Goal: Information Seeking & Learning: Learn about a topic

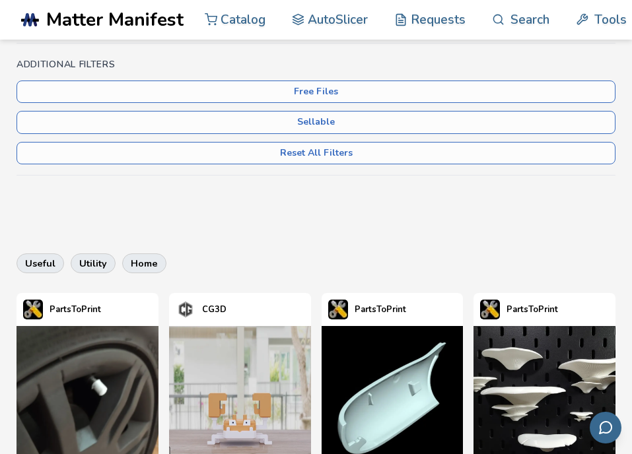
scroll to position [330, 0]
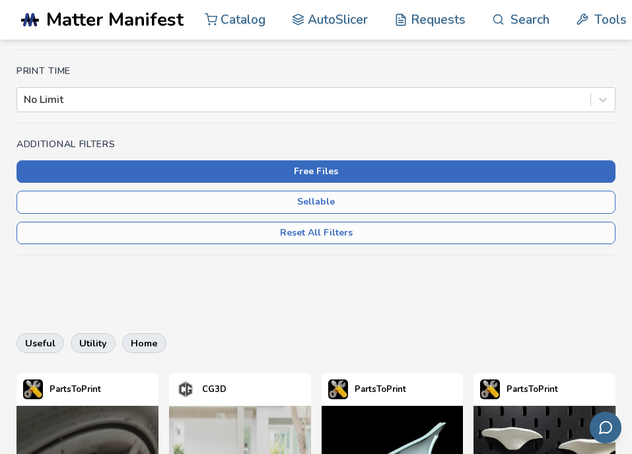
click at [340, 166] on button "Free Files" at bounding box center [316, 171] width 599 height 22
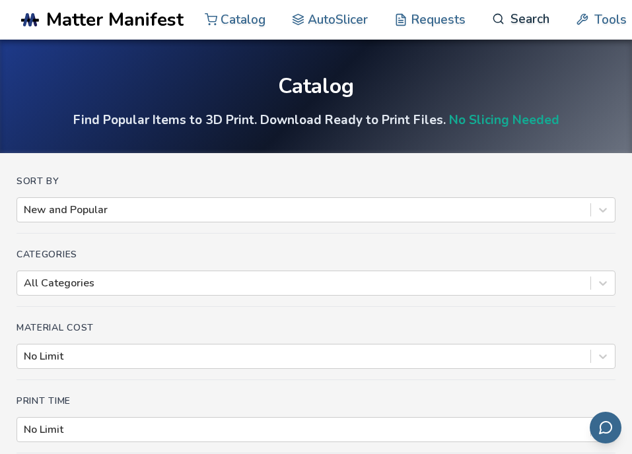
click at [530, 25] on link "Search" at bounding box center [520, 19] width 57 height 40
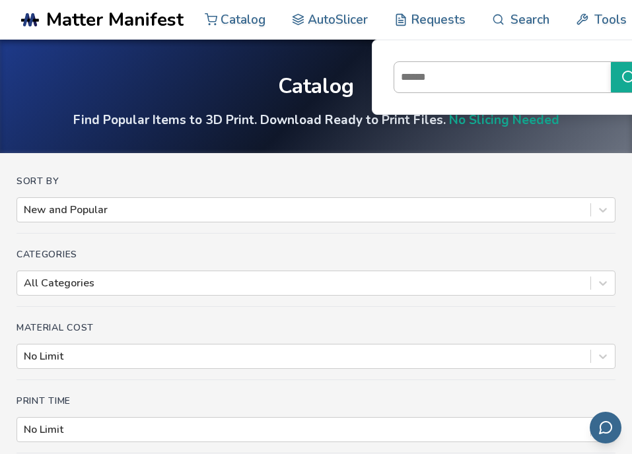
click at [483, 85] on input at bounding box center [499, 77] width 210 height 25
type input "**********"
click at [611, 62] on button "**********" at bounding box center [629, 77] width 36 height 30
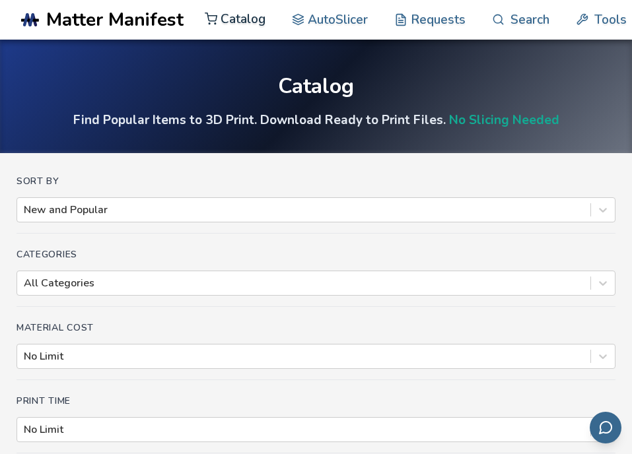
click at [248, 25] on link "Catalog" at bounding box center [235, 19] width 61 height 40
click at [240, 18] on link "Catalog" at bounding box center [235, 19] width 61 height 40
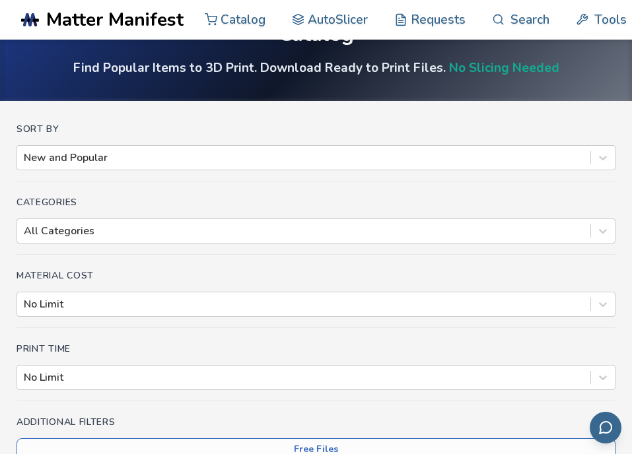
scroll to position [66, 0]
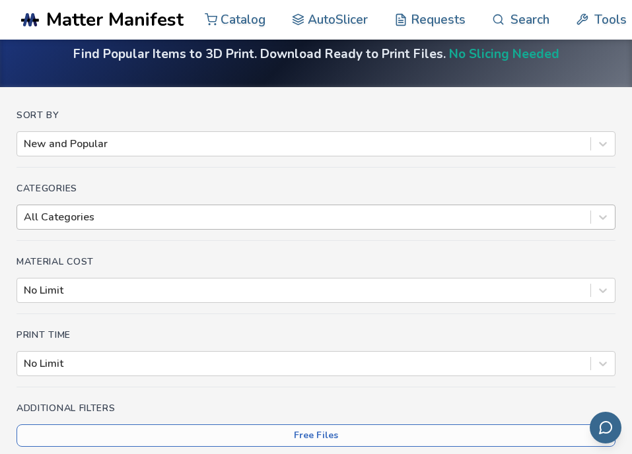
click at [234, 215] on div at bounding box center [304, 217] width 560 height 15
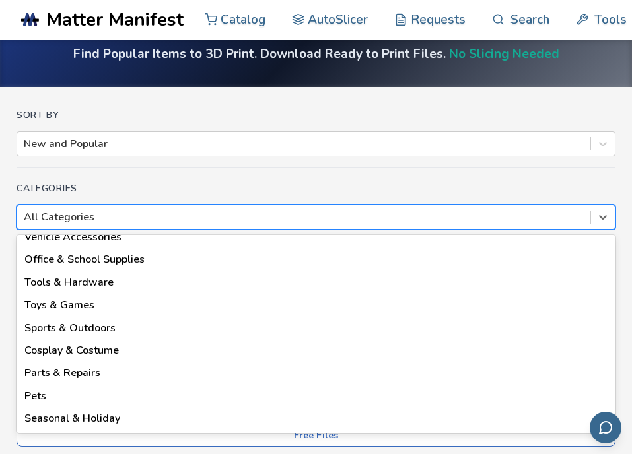
scroll to position [0, 0]
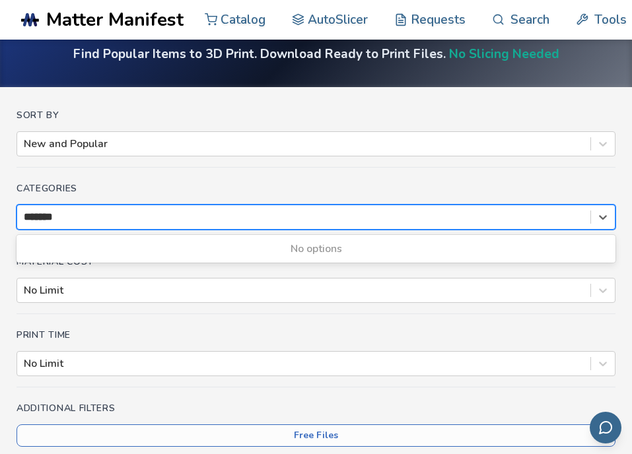
type input "*******"
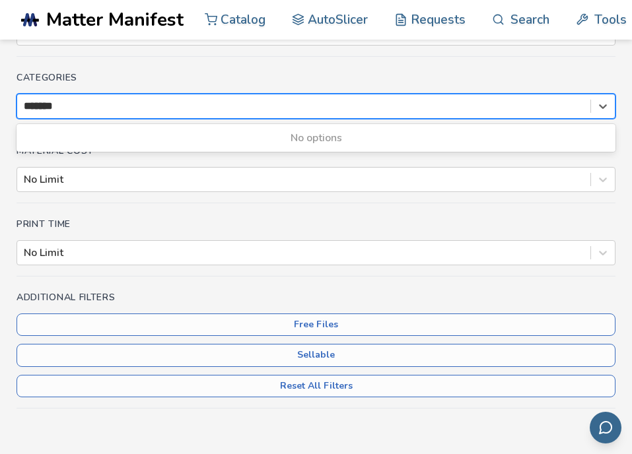
scroll to position [199, 0]
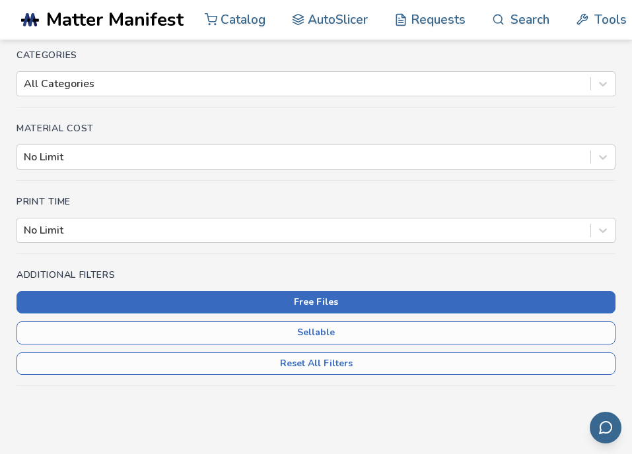
click at [337, 308] on button "Free Files" at bounding box center [316, 302] width 599 height 22
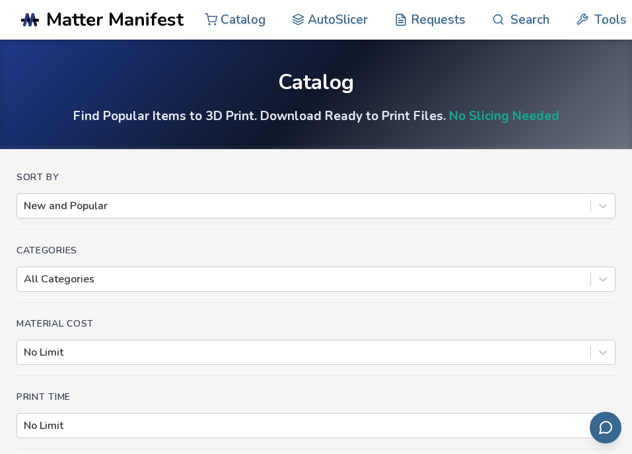
scroll to position [1, 0]
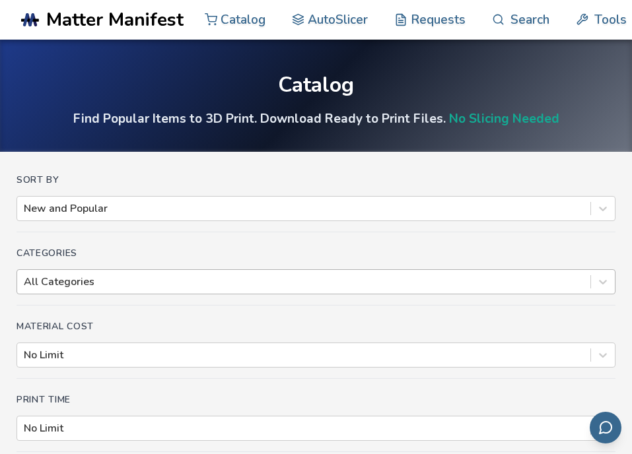
click at [179, 283] on div "All Categories" at bounding box center [316, 281] width 599 height 25
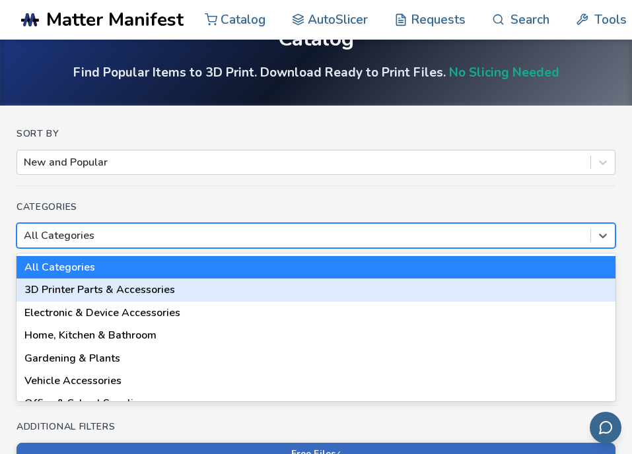
scroll to position [50, 0]
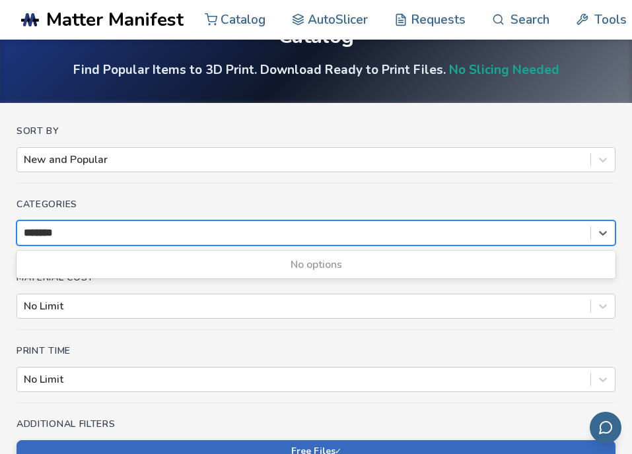
type input "*******"
click at [256, 269] on div "No options" at bounding box center [316, 265] width 599 height 22
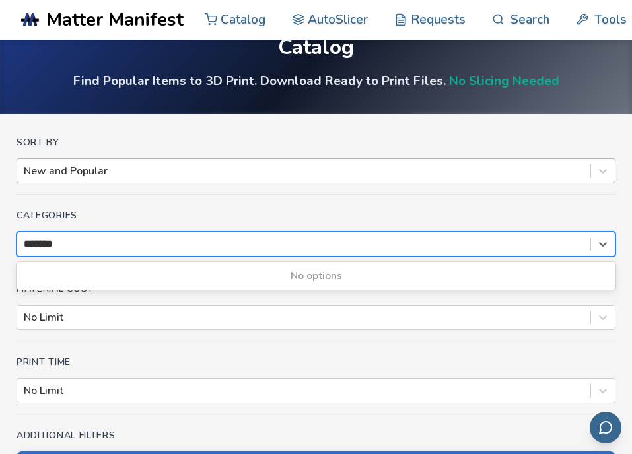
scroll to position [0, 0]
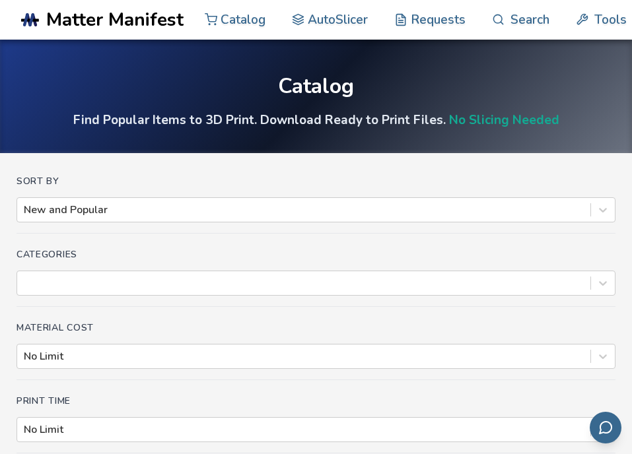
click at [496, 122] on link "No Slicing Needed" at bounding box center [504, 120] width 110 height 17
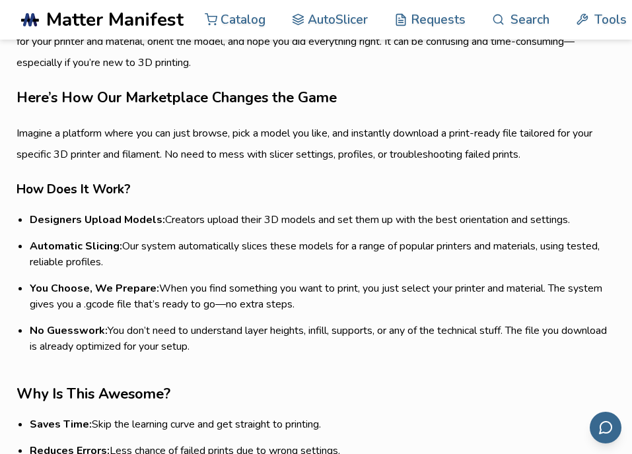
scroll to position [132, 0]
